Goal: Browse casually

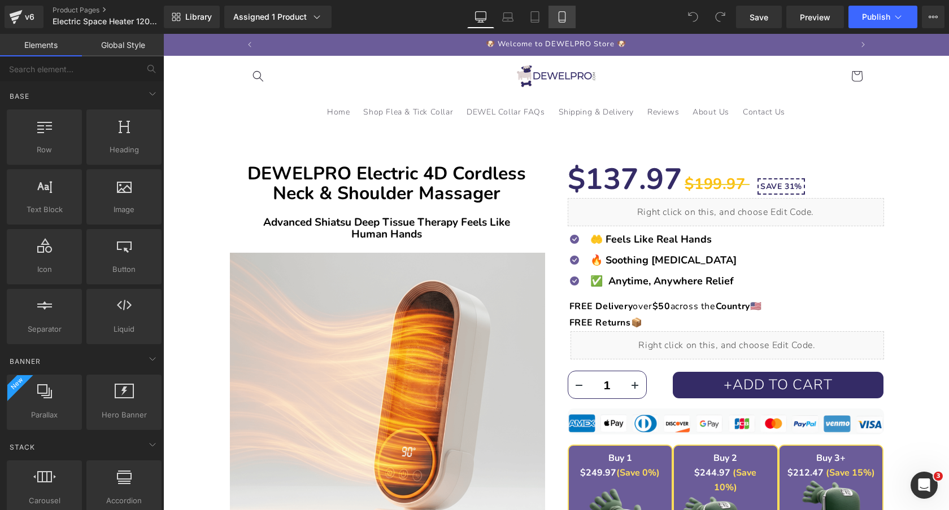
click at [563, 15] on icon at bounding box center [561, 16] width 11 height 11
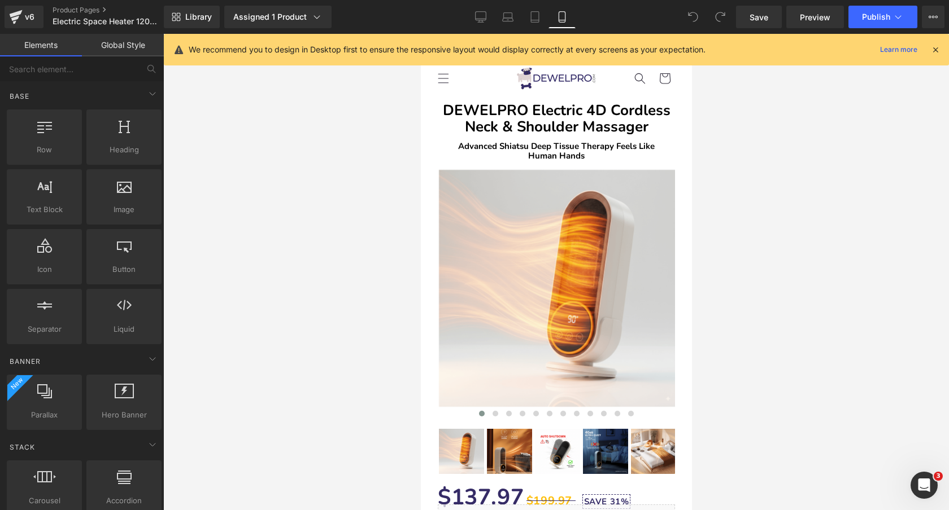
click at [935, 50] on icon at bounding box center [935, 50] width 10 height 10
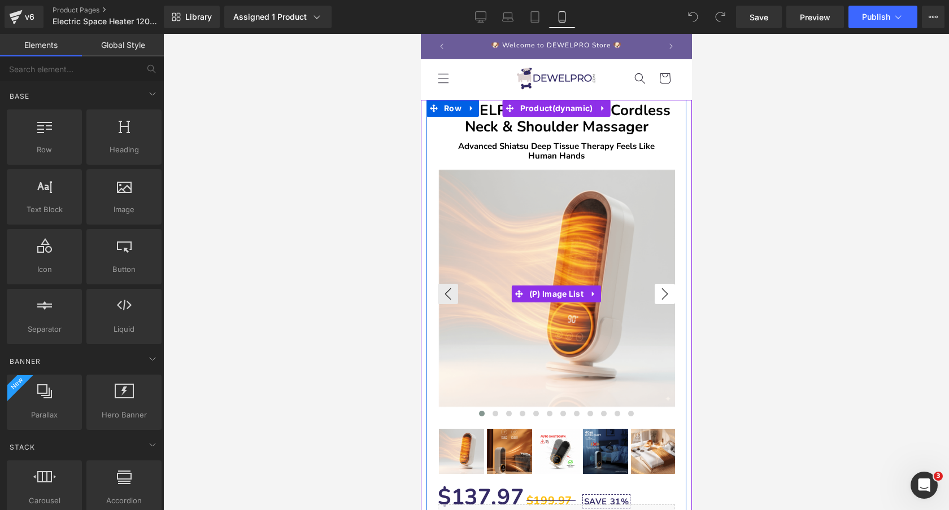
click at [662, 291] on button "›" at bounding box center [664, 294] width 20 height 20
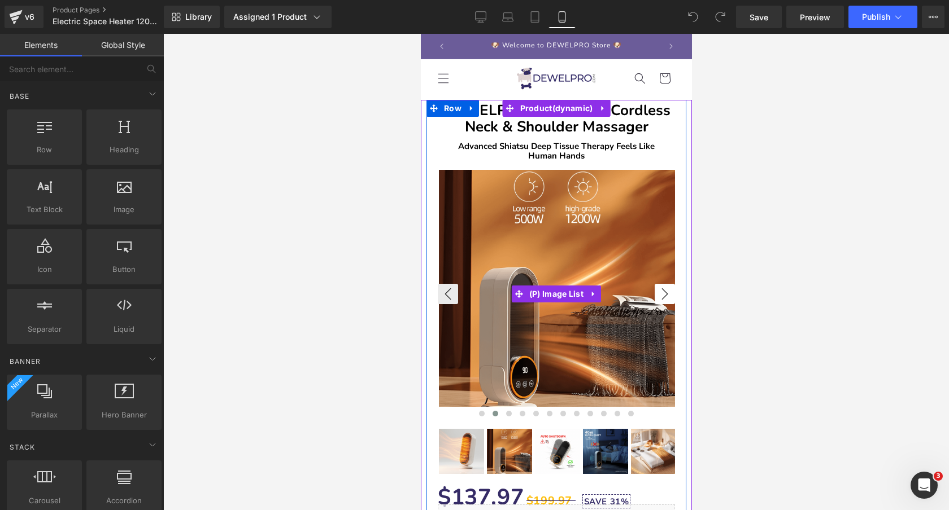
click at [671, 295] on button "›" at bounding box center [664, 294] width 20 height 20
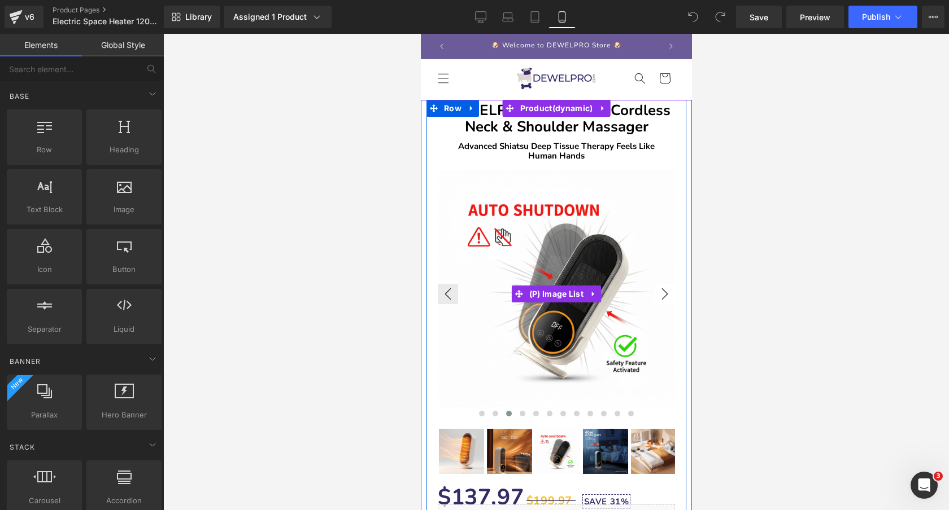
click at [665, 292] on button "›" at bounding box center [664, 294] width 20 height 20
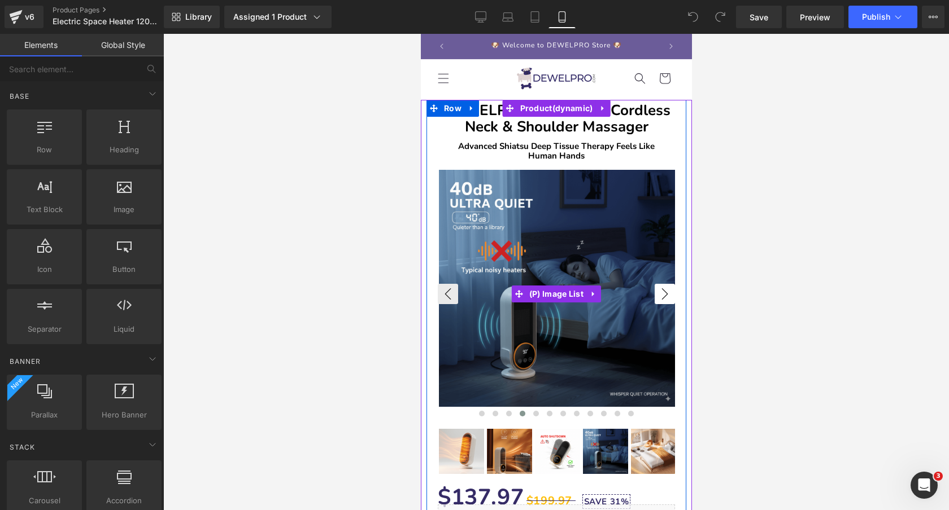
click at [660, 289] on button "›" at bounding box center [664, 294] width 20 height 20
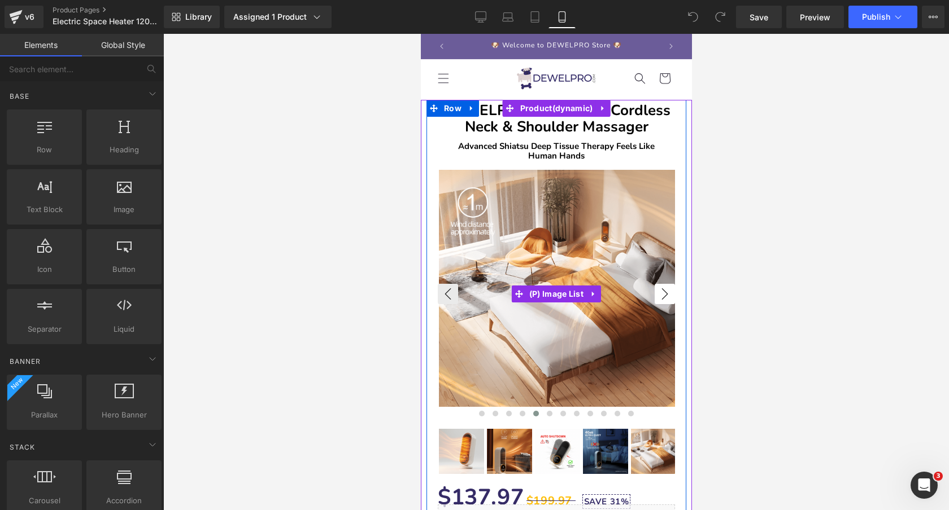
click at [668, 298] on button "›" at bounding box center [664, 294] width 20 height 20
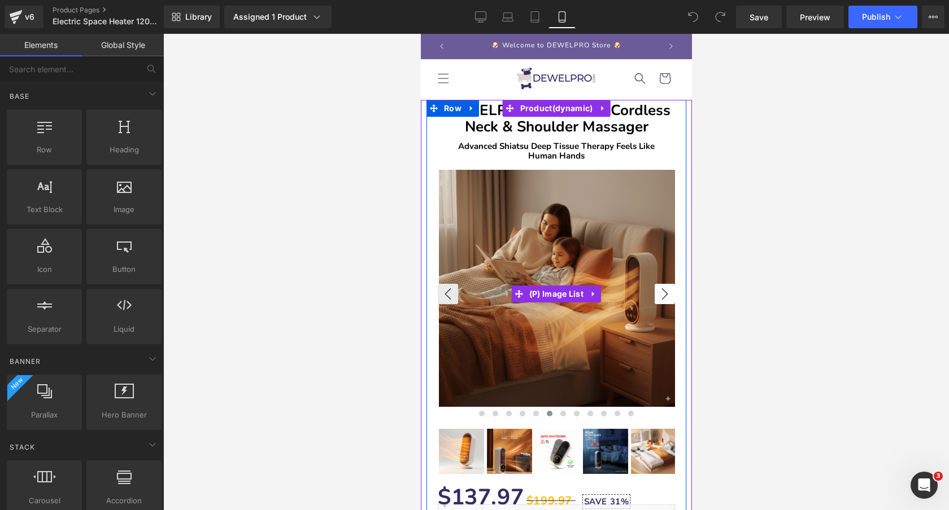
click at [672, 293] on button "›" at bounding box center [664, 294] width 20 height 20
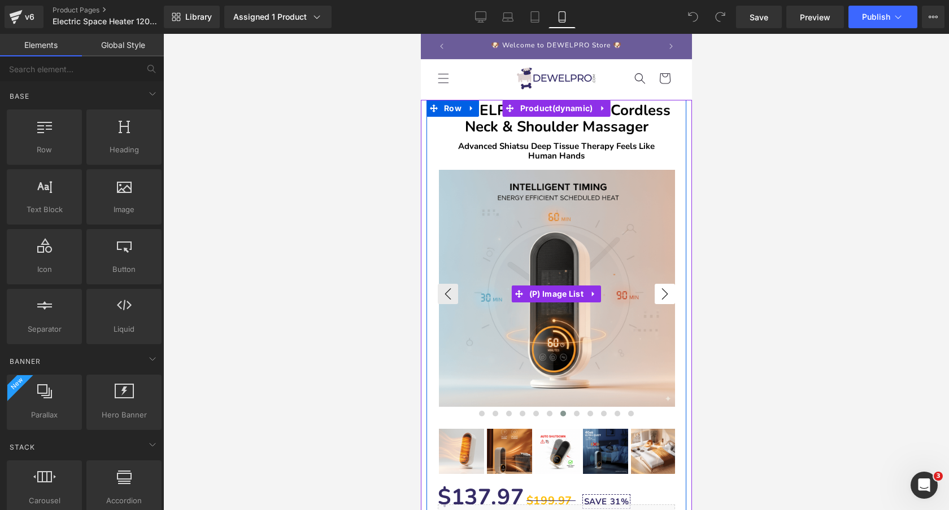
click at [665, 293] on button "›" at bounding box center [664, 294] width 20 height 20
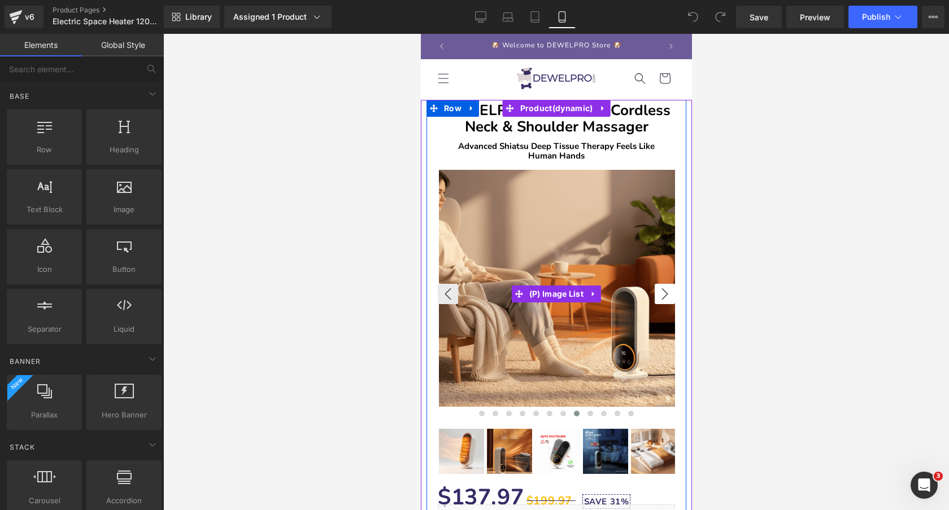
click at [662, 294] on button "›" at bounding box center [664, 294] width 20 height 20
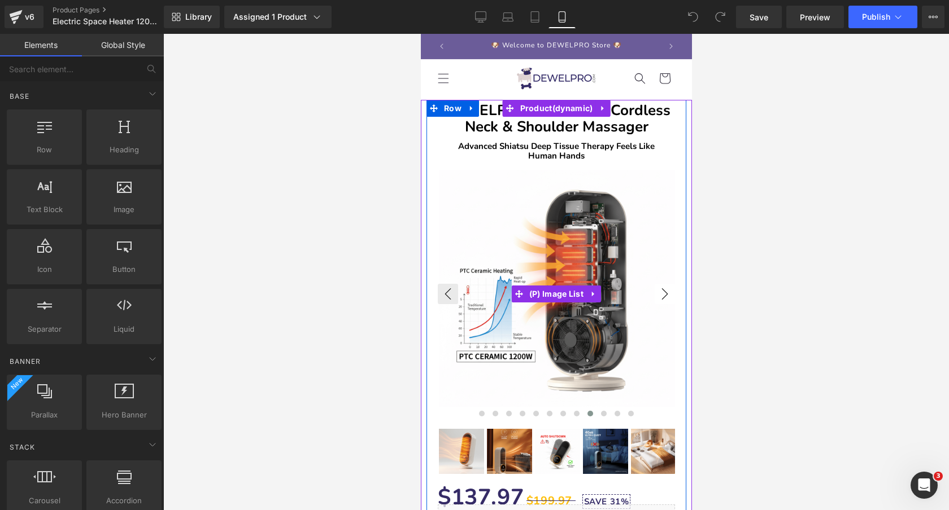
click at [664, 295] on button "›" at bounding box center [664, 294] width 20 height 20
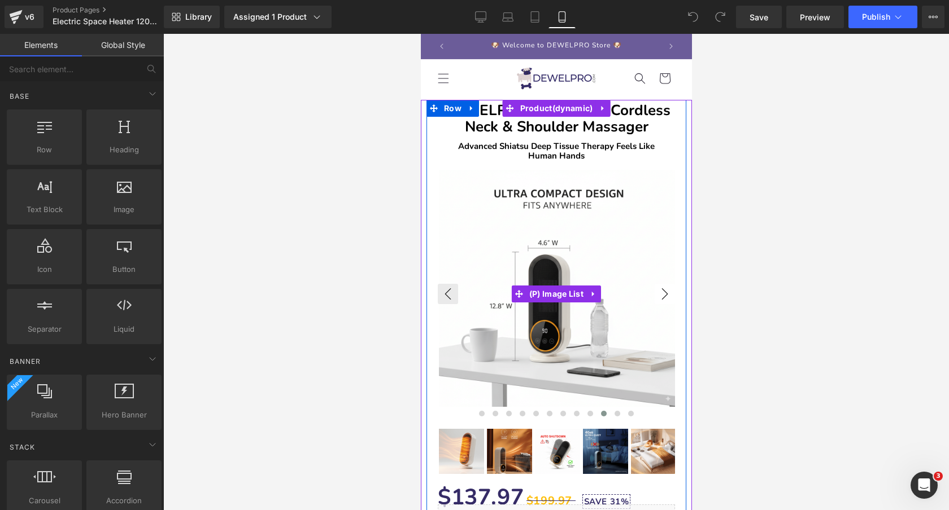
click at [662, 300] on button "›" at bounding box center [664, 294] width 20 height 20
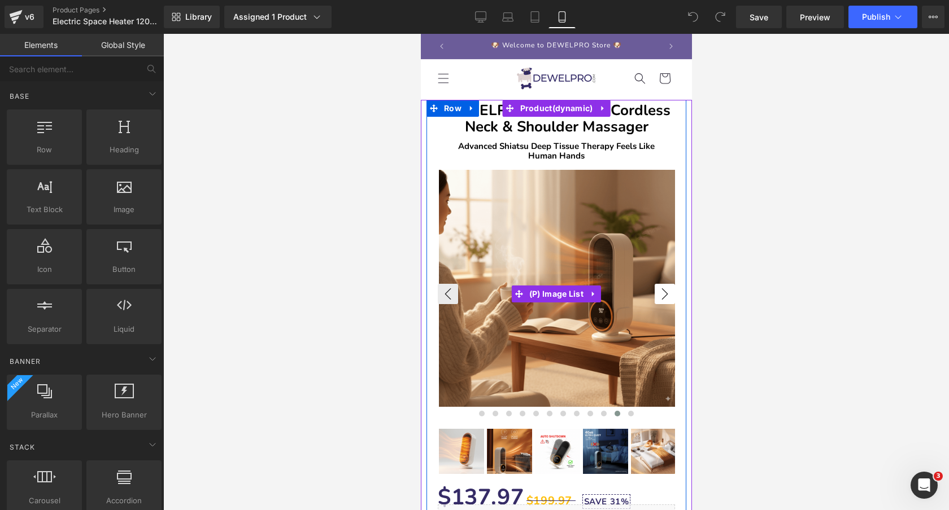
click at [666, 296] on button "›" at bounding box center [664, 294] width 20 height 20
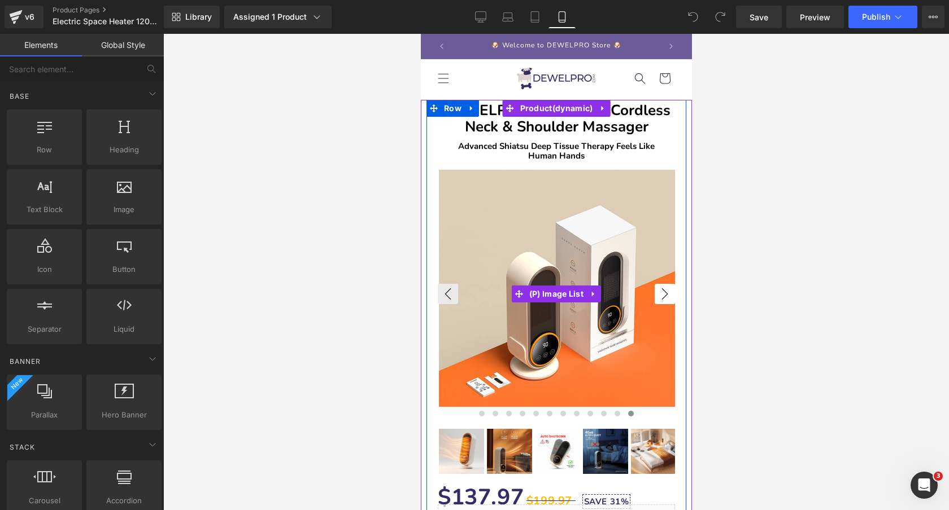
click at [666, 296] on button "›" at bounding box center [664, 294] width 20 height 20
